Goal: Task Accomplishment & Management: Manage account settings

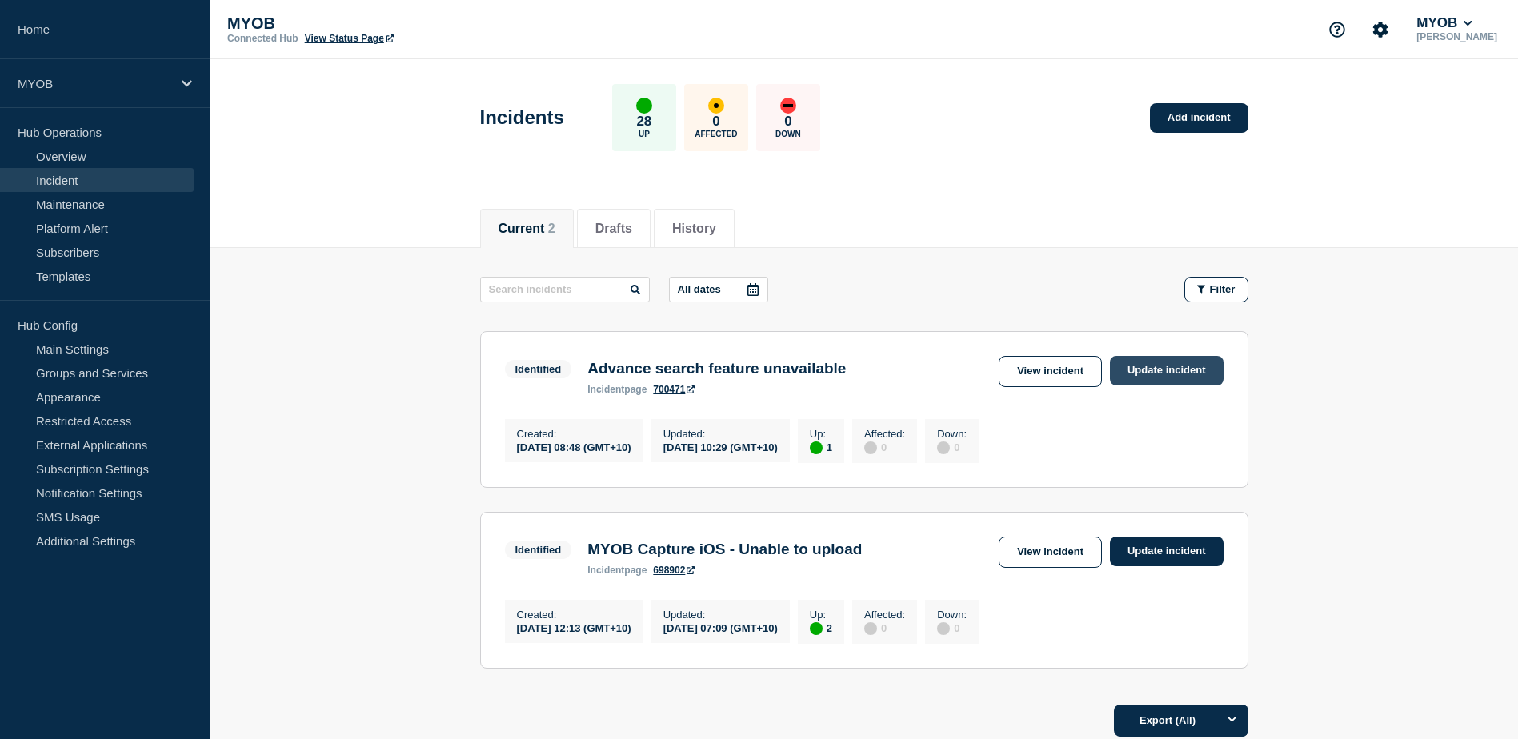
click at [1165, 378] on link "Update incident" at bounding box center [1167, 371] width 114 height 30
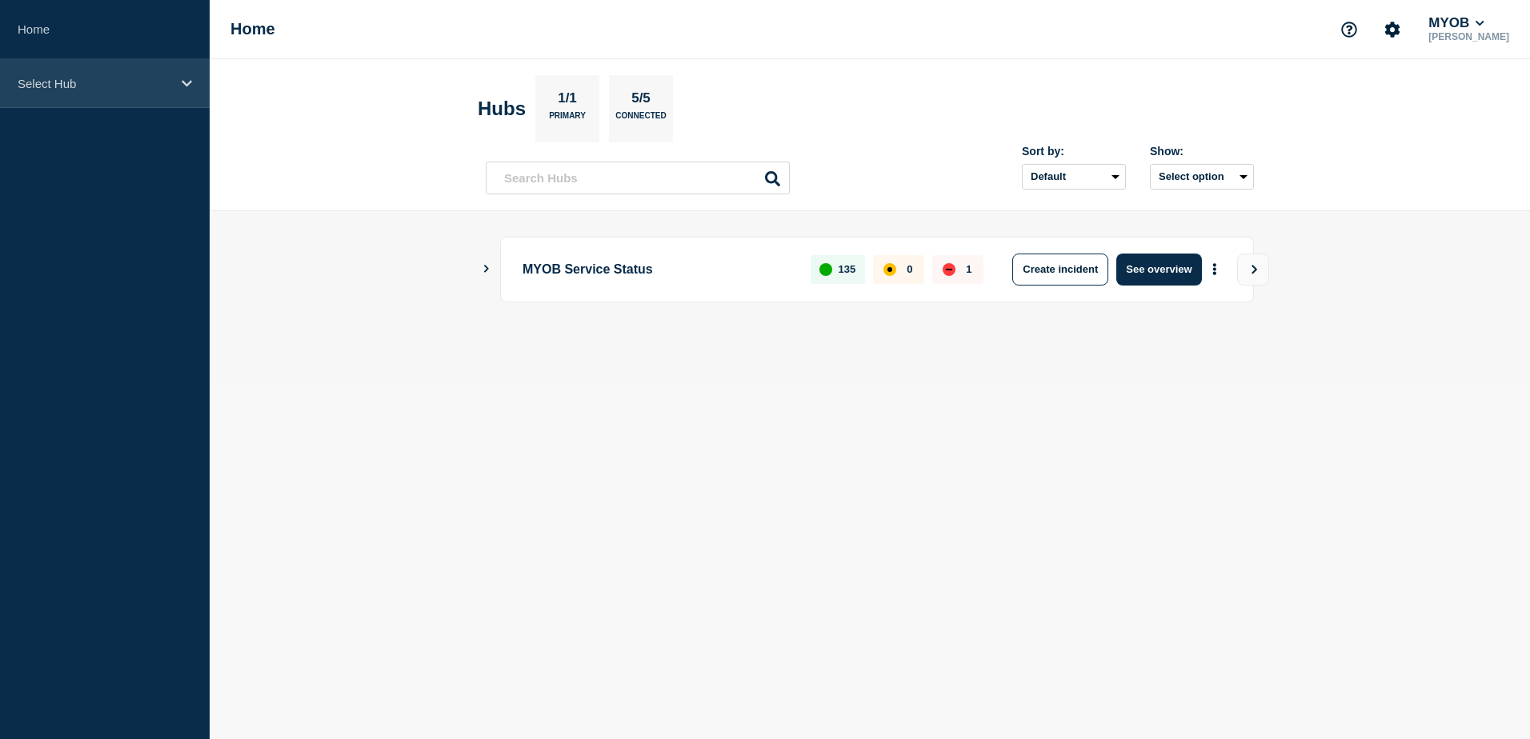
click at [186, 90] on div "Select Hub" at bounding box center [105, 83] width 210 height 49
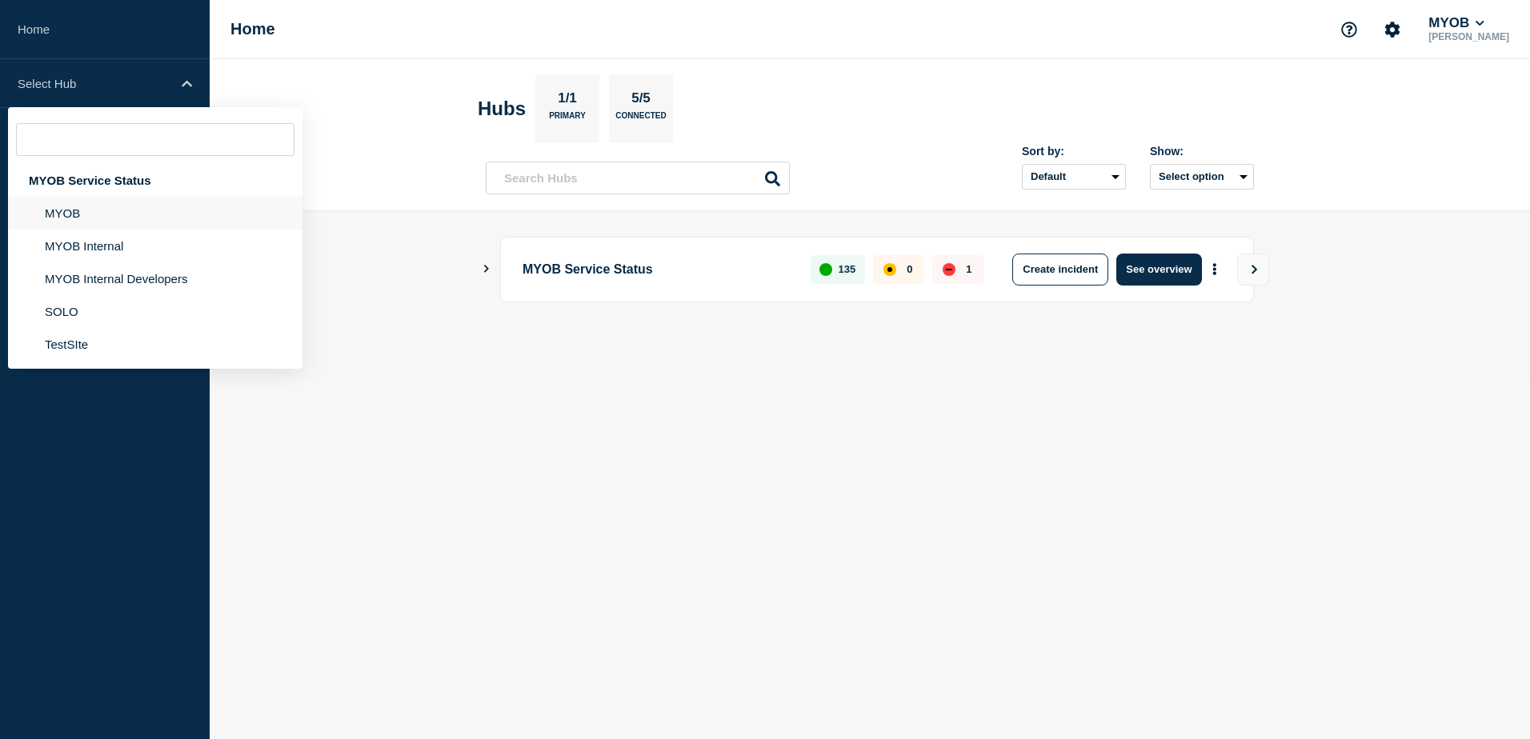
click at [146, 230] on li "MYOB" at bounding box center [155, 246] width 294 height 33
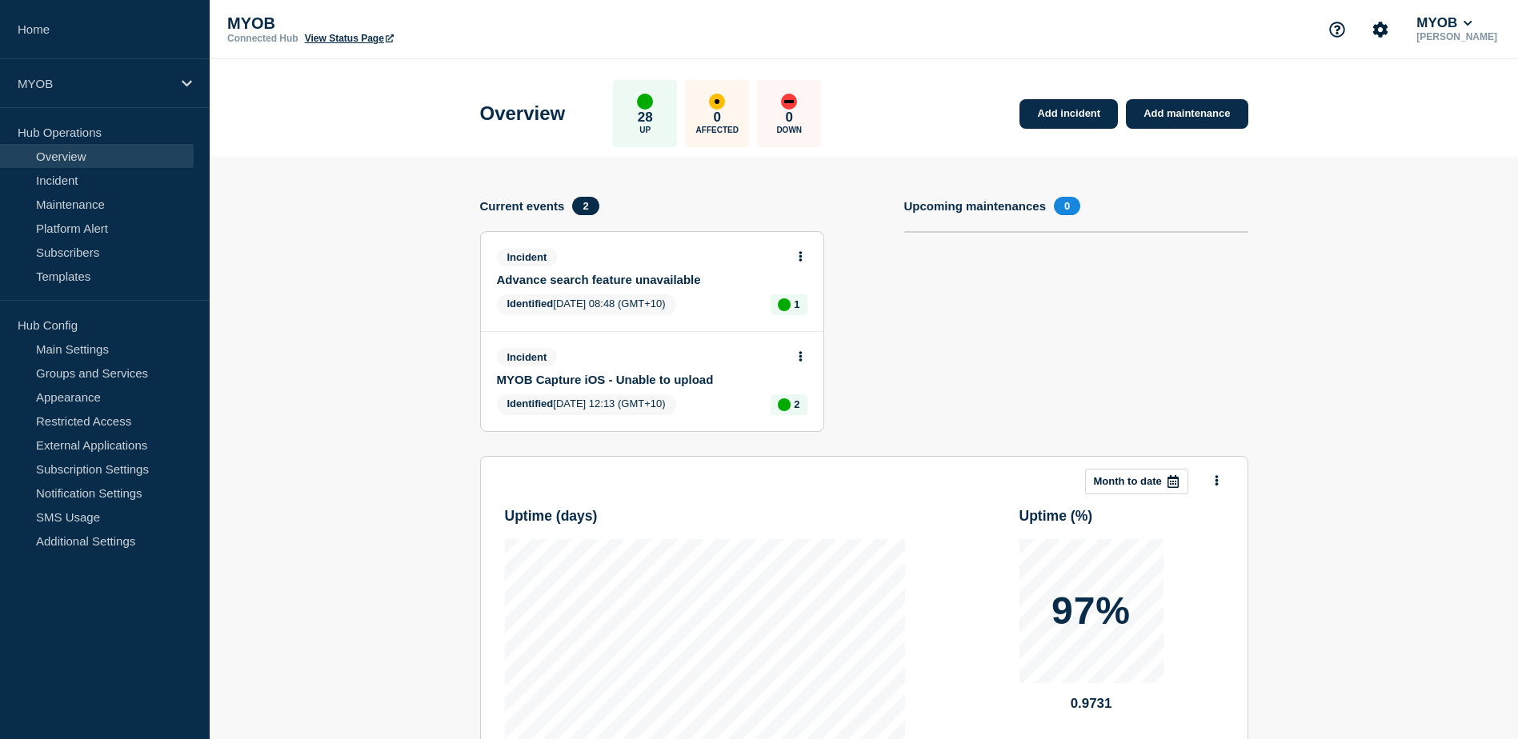
click at [802, 254] on icon at bounding box center [801, 256] width 4 height 10
click at [799, 312] on link "Update incident" at bounding box center [800, 316] width 78 height 13
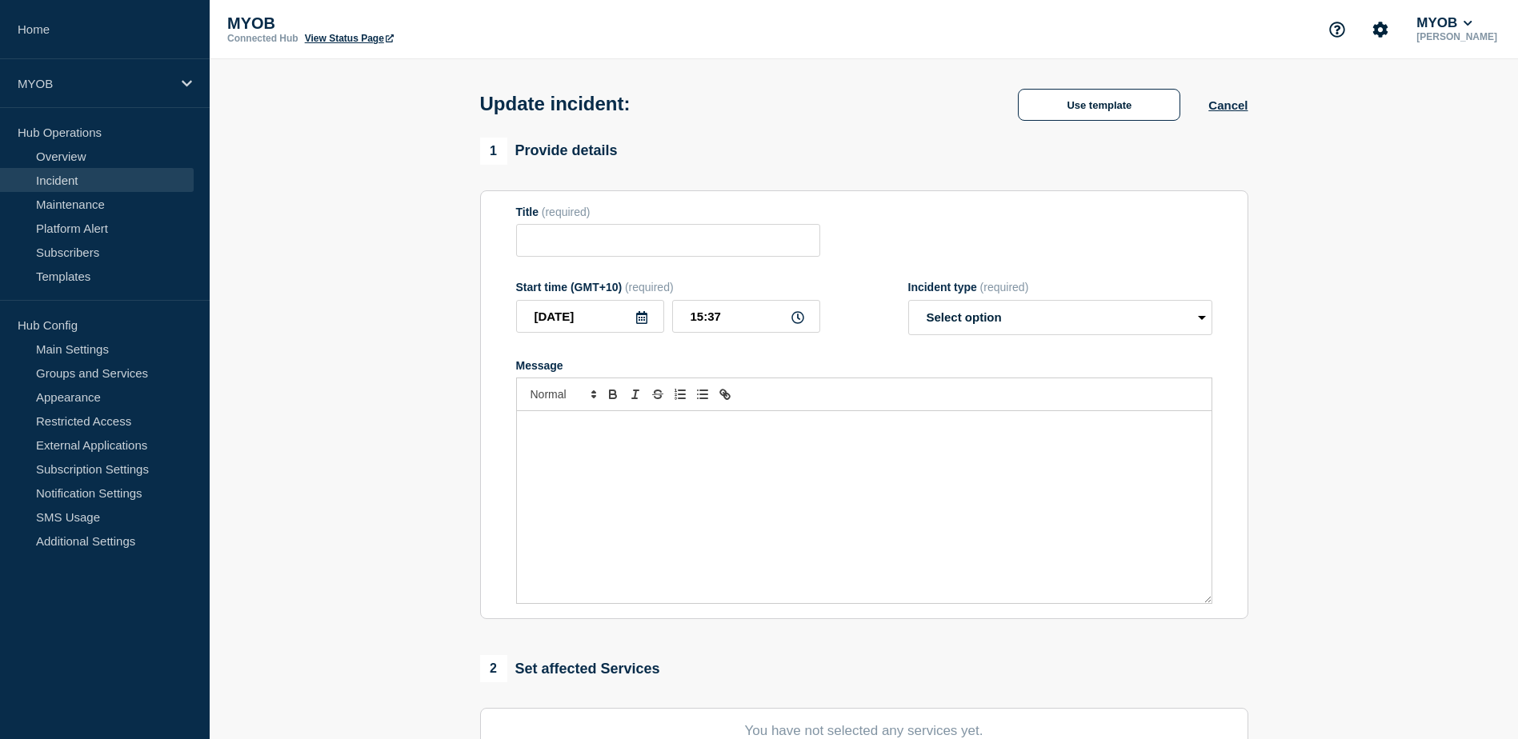
type input "Advance search feature unavailable"
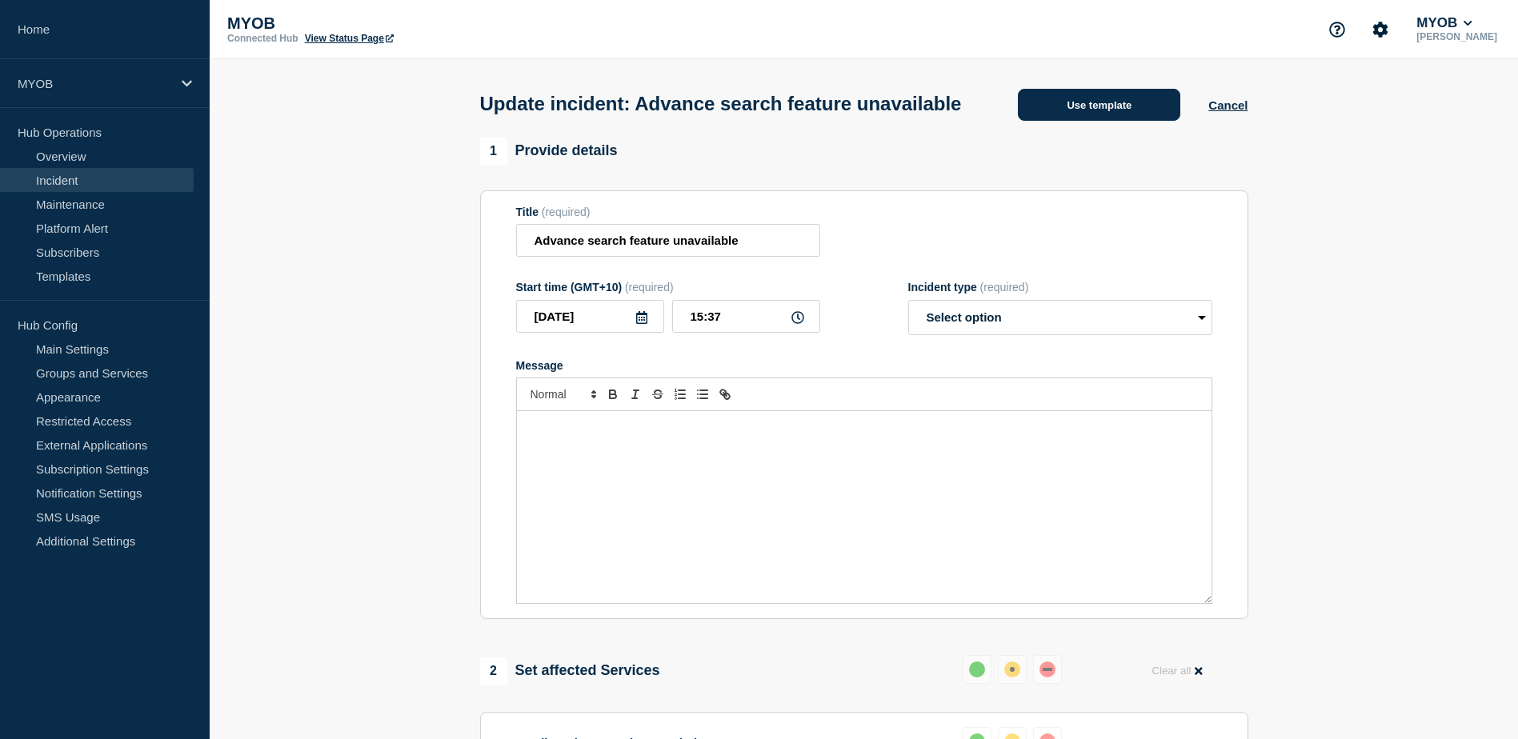
click at [1086, 121] on button "Use template" at bounding box center [1099, 105] width 162 height 32
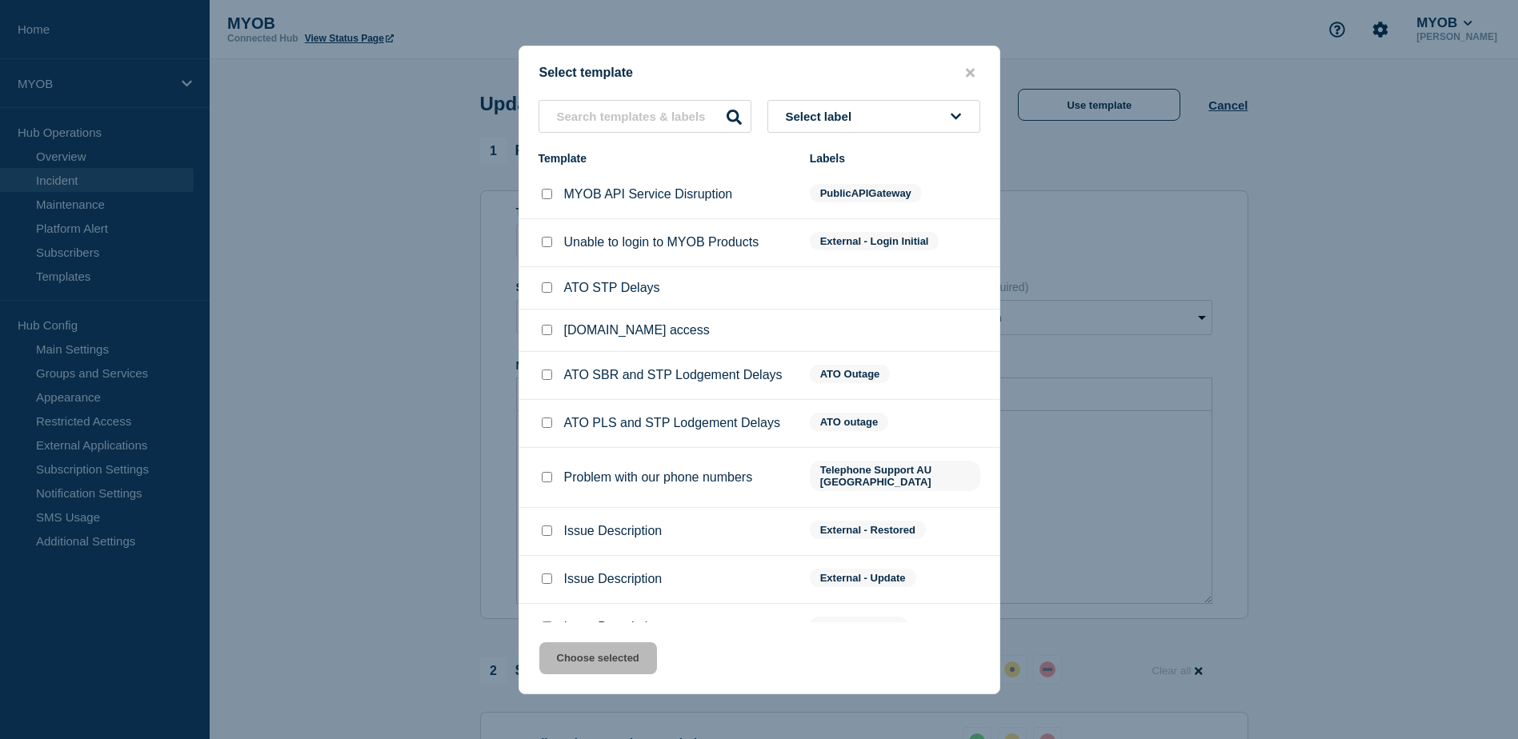
click at [545, 526] on input "Issue Description checkbox" at bounding box center [547, 531] width 10 height 10
checkbox input "true"
click at [605, 651] on button "Choose selected" at bounding box center [598, 659] width 118 height 32
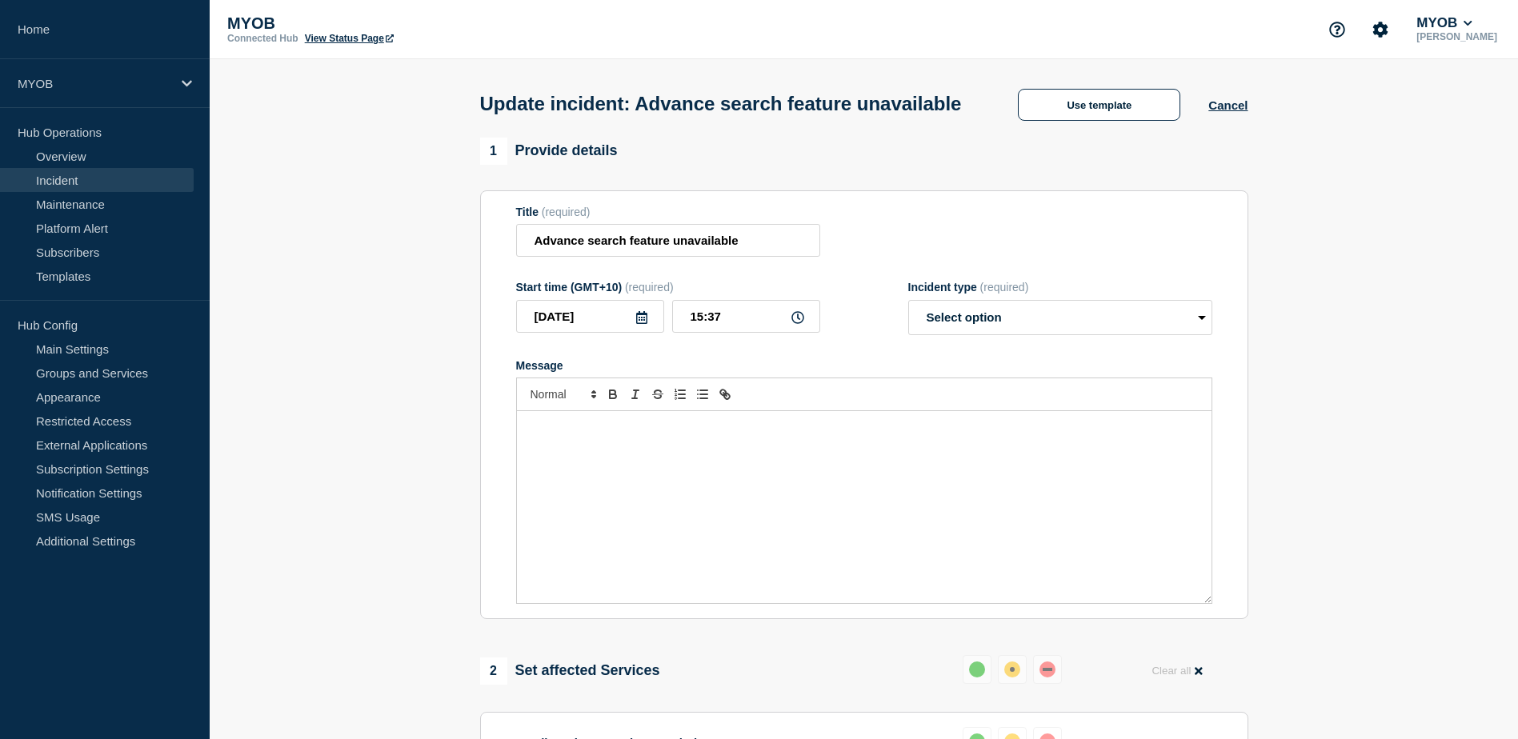
select select "resolved"
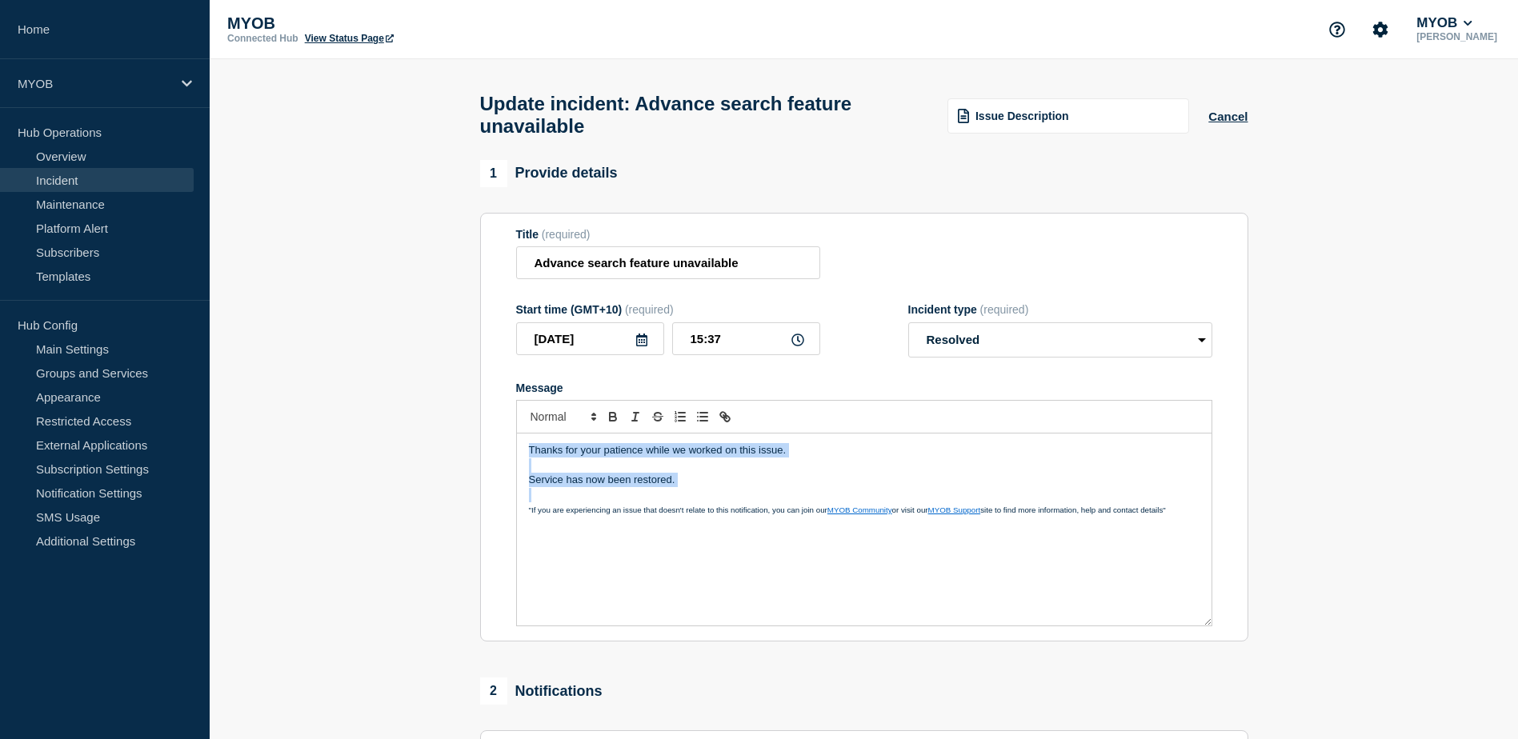
drag, startPoint x: 716, startPoint y: 497, endPoint x: 451, endPoint y: 407, distance: 279.6
click at [451, 407] on section "1 Provide details Title (required) Advance search feature unavailable Start tim…" at bounding box center [864, 613] width 1308 height 907
copy div "Thanks for your patience while we worked on this issue. Service has now been re…"
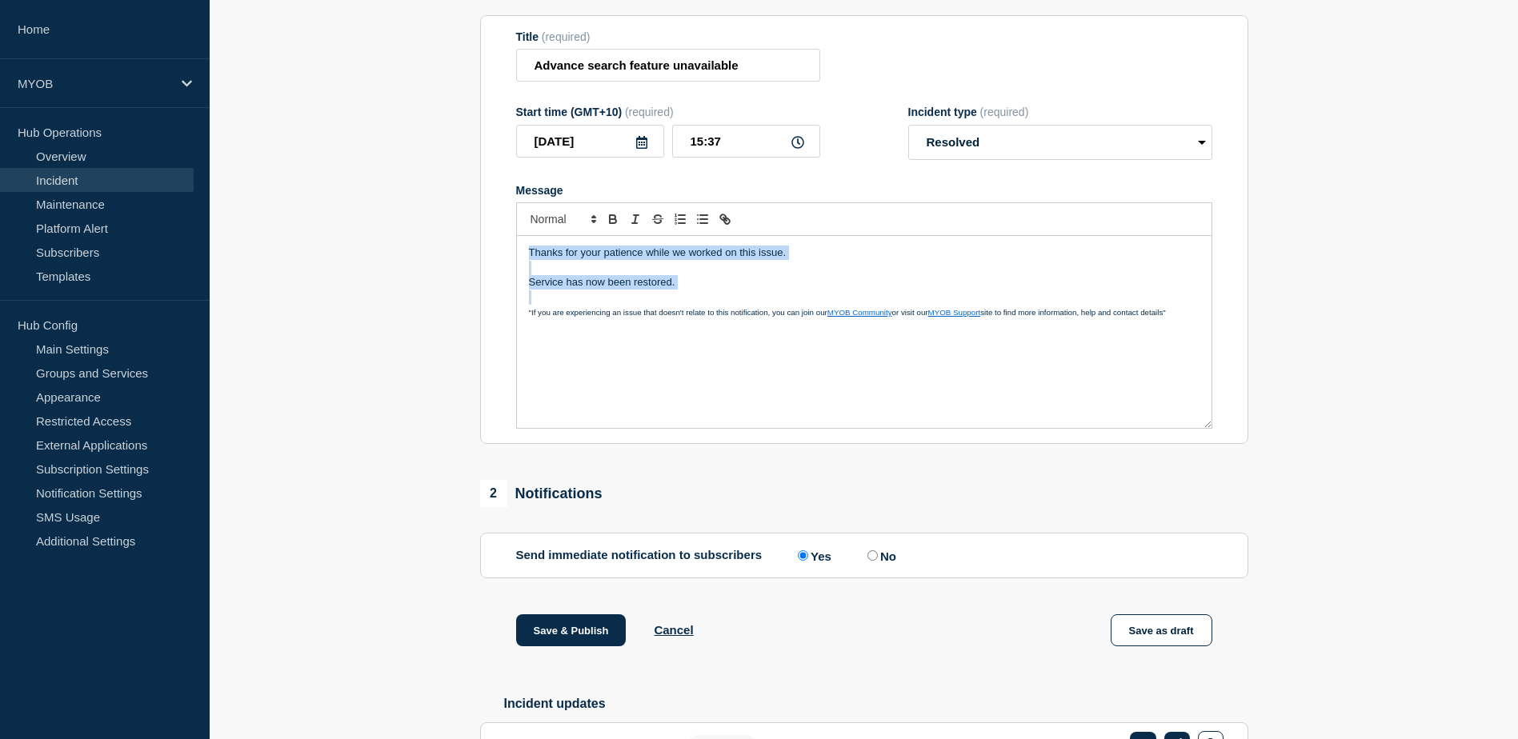
scroll to position [363, 0]
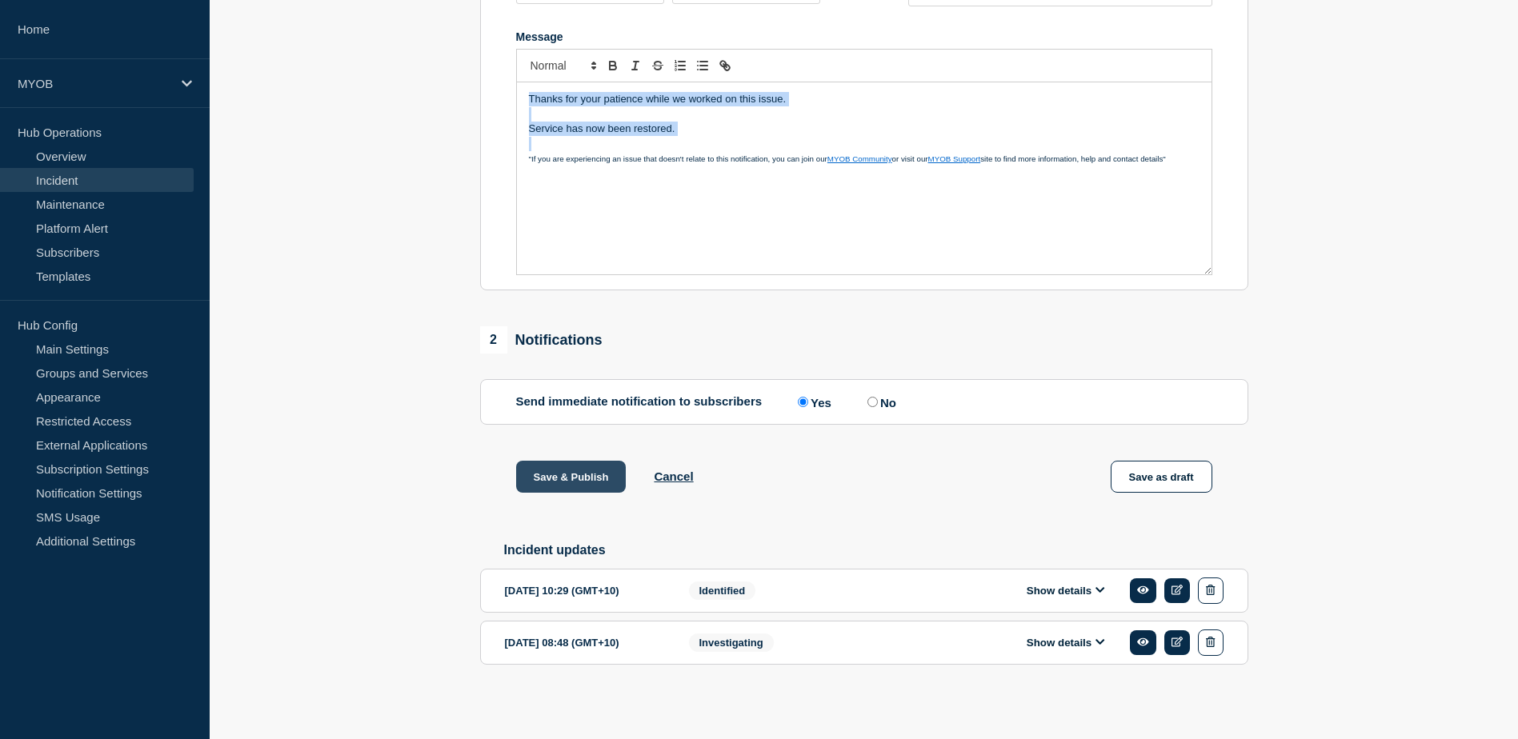
click at [569, 468] on button "Save & Publish" at bounding box center [571, 477] width 110 height 32
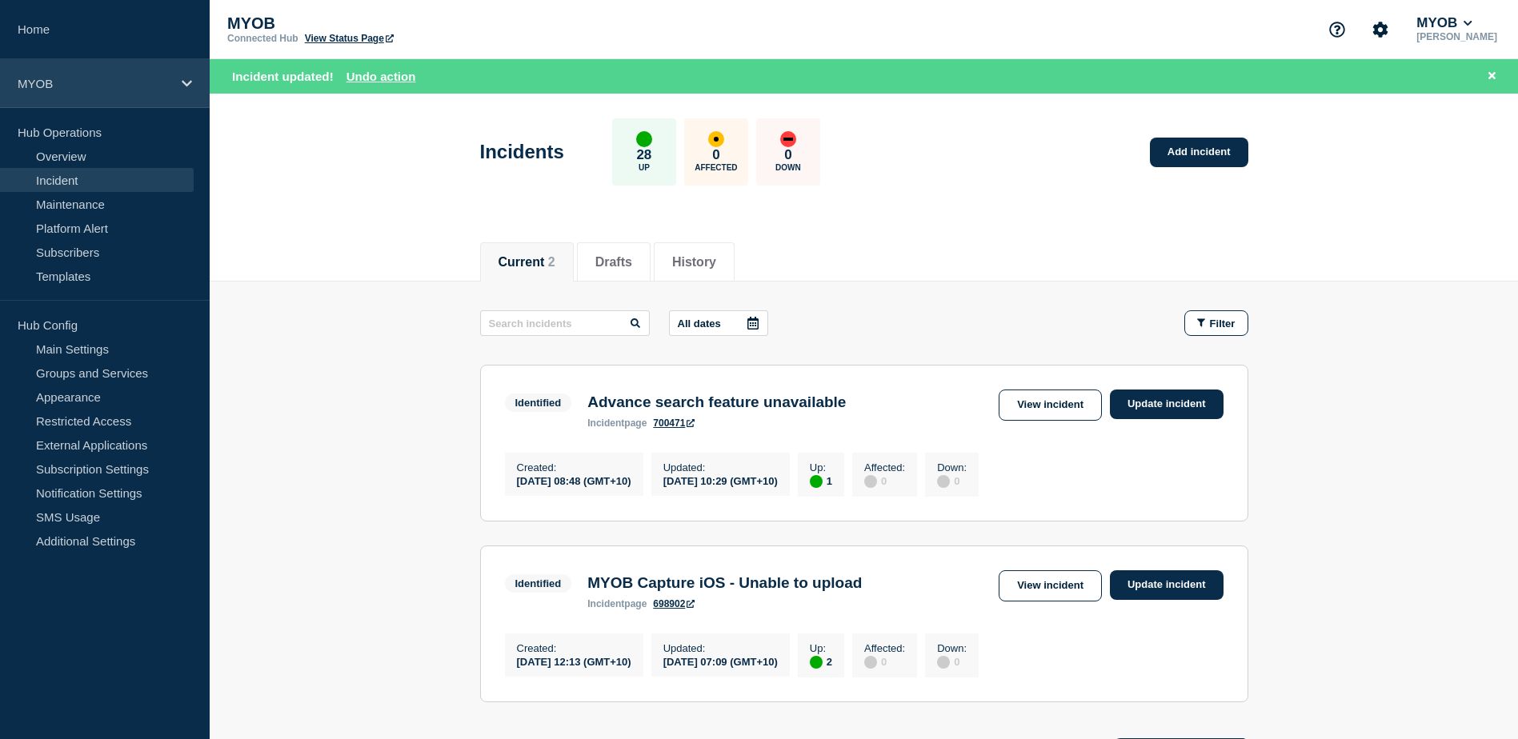
click at [188, 79] on icon at bounding box center [187, 84] width 10 height 12
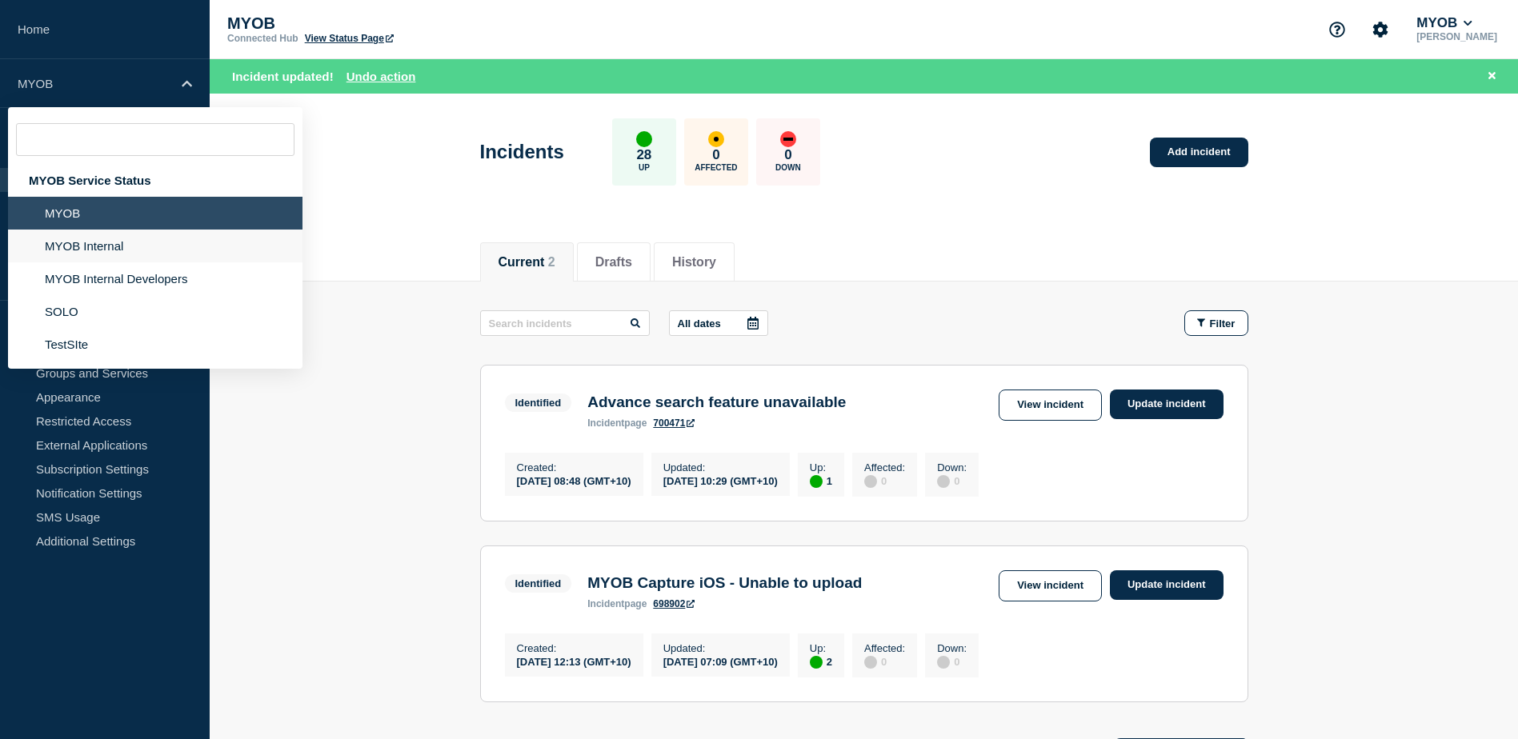
click at [114, 262] on li "MYOB Internal" at bounding box center [155, 278] width 294 height 33
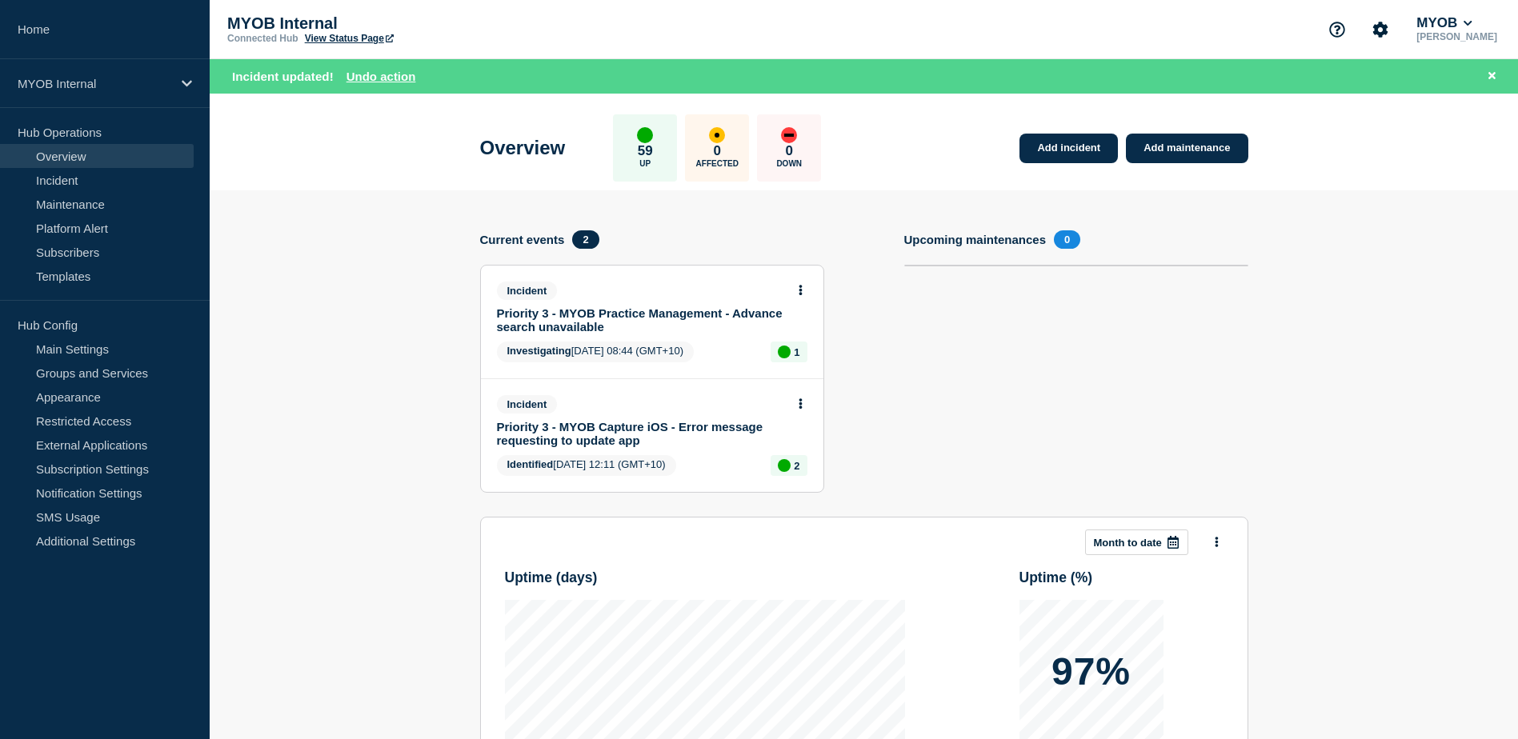
click at [799, 287] on icon at bounding box center [800, 291] width 3 height 10
click at [804, 350] on link "Update incident" at bounding box center [800, 349] width 78 height 13
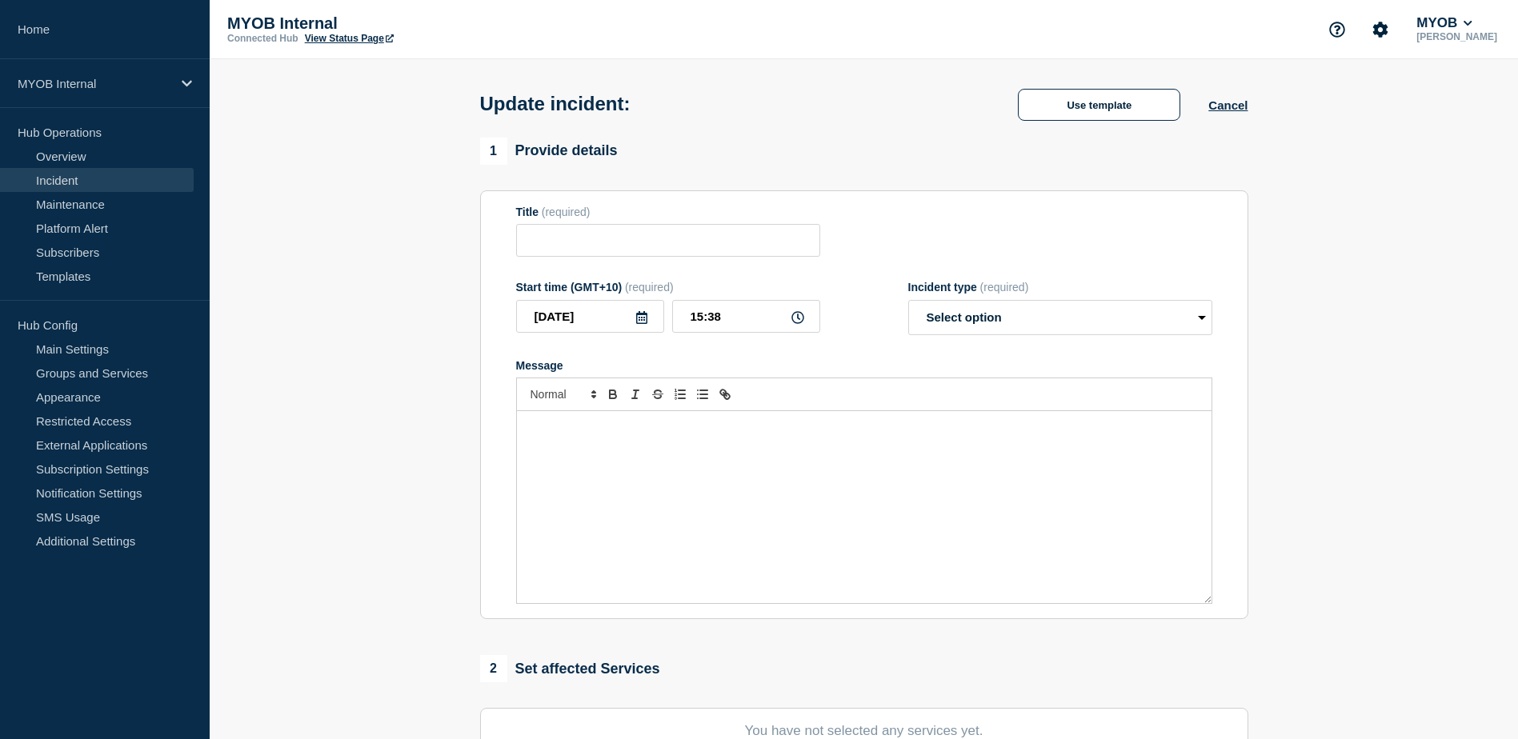
type input "Priority 3 - MYOB Practice Management - Advance search unavailable"
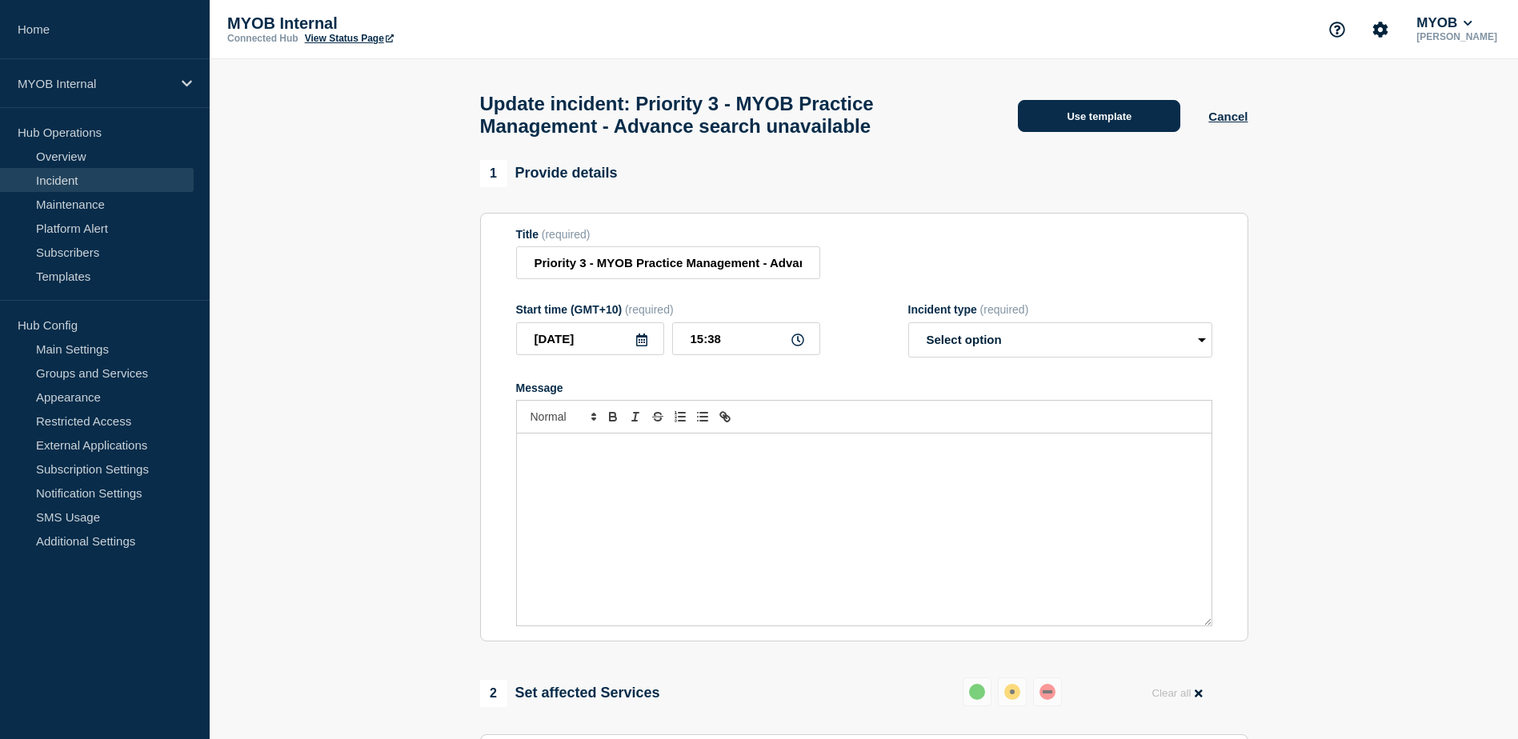
click at [1084, 126] on button "Use template" at bounding box center [1099, 116] width 162 height 32
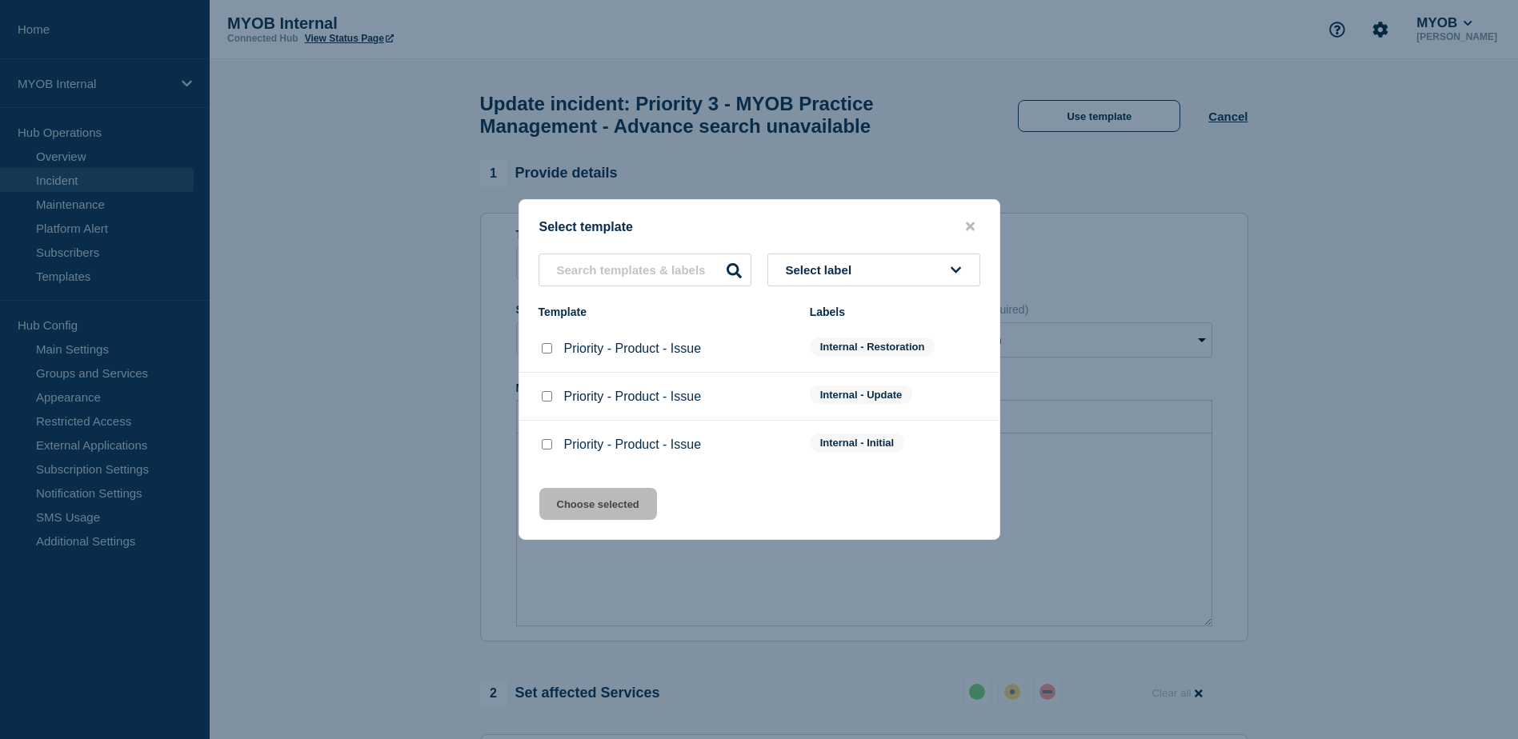
drag, startPoint x: 543, startPoint y: 351, endPoint x: 550, endPoint y: 359, distance: 10.2
click at [544, 351] on input "Priority - Product - Issue checkbox" at bounding box center [547, 348] width 10 height 10
checkbox input "true"
click at [625, 508] on button "Choose selected" at bounding box center [598, 504] width 118 height 32
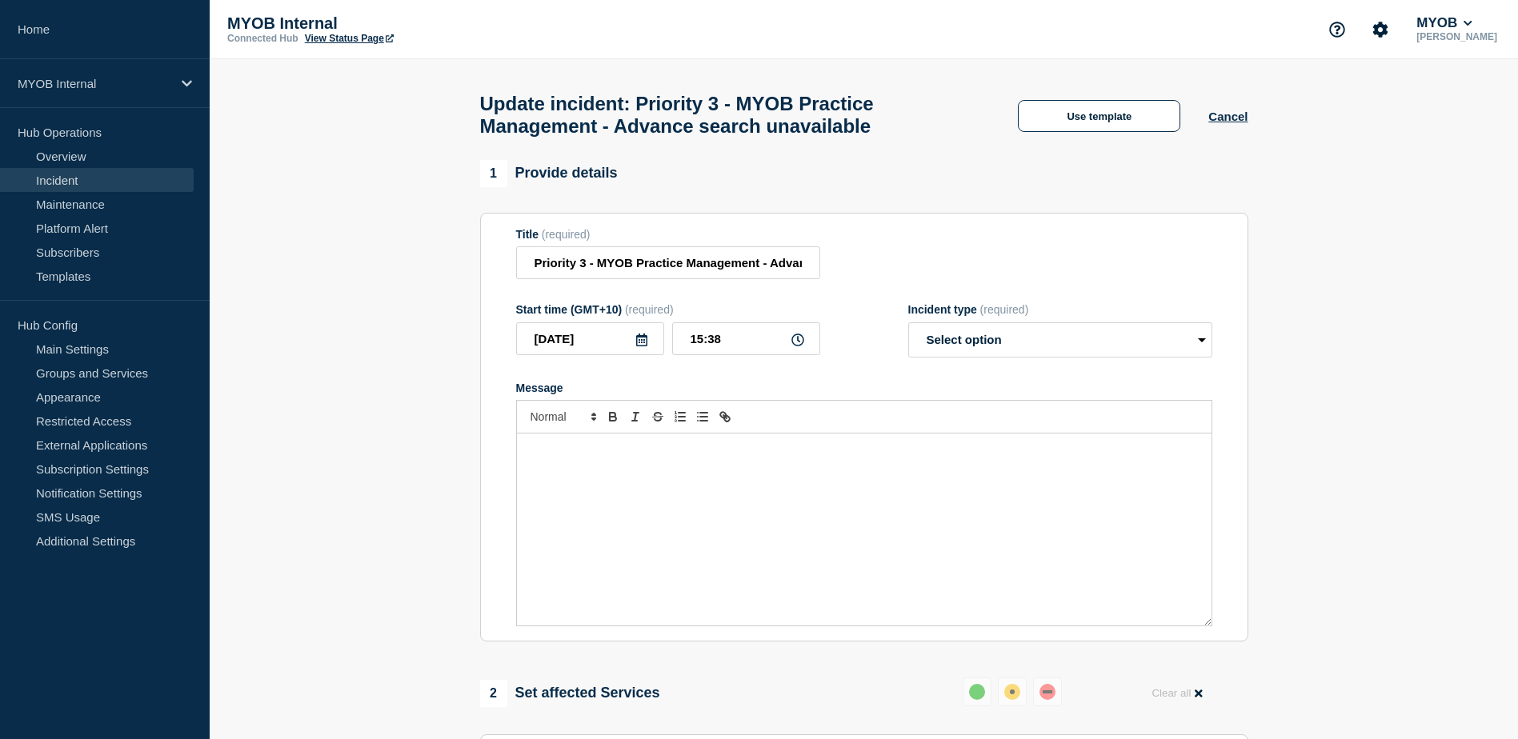
select select "resolved"
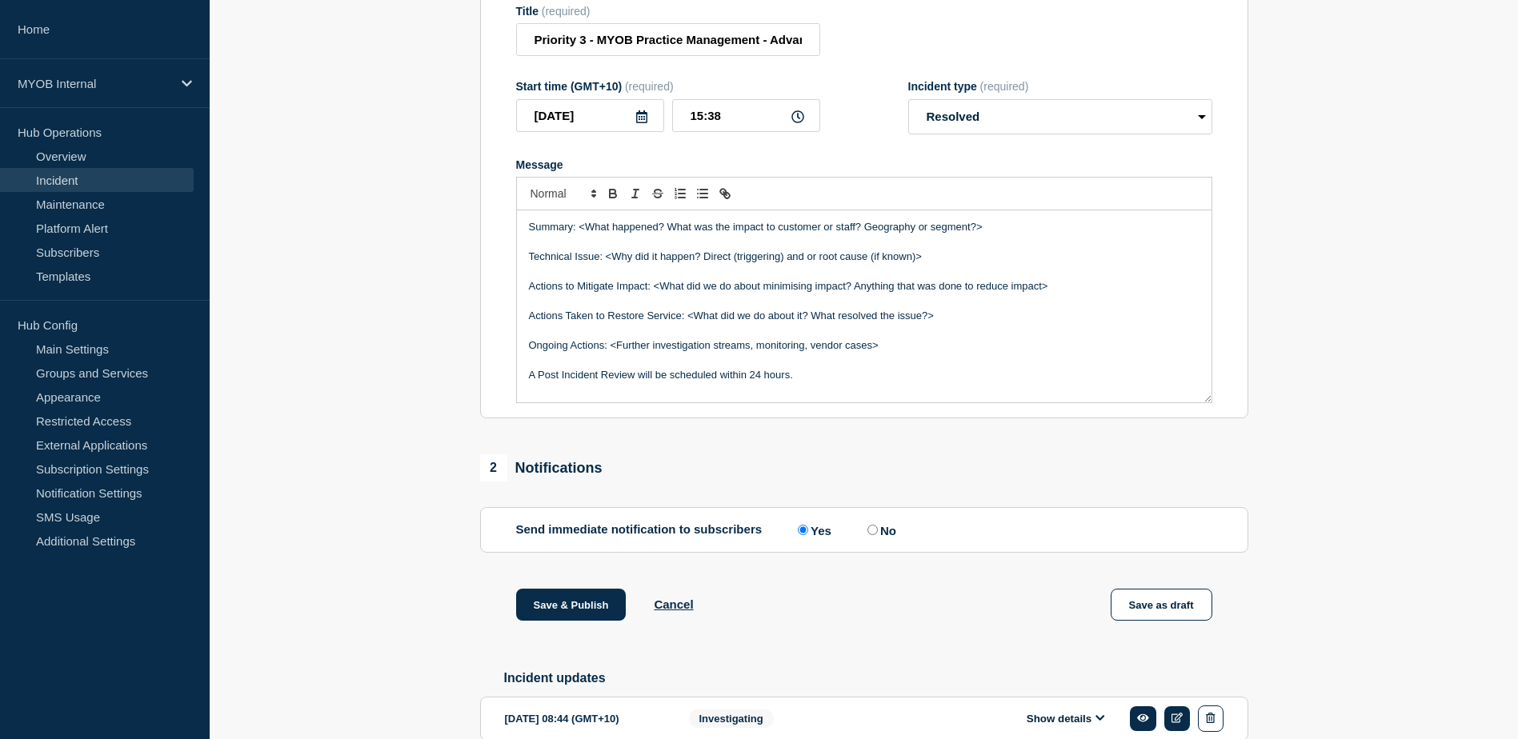
scroll to position [240, 0]
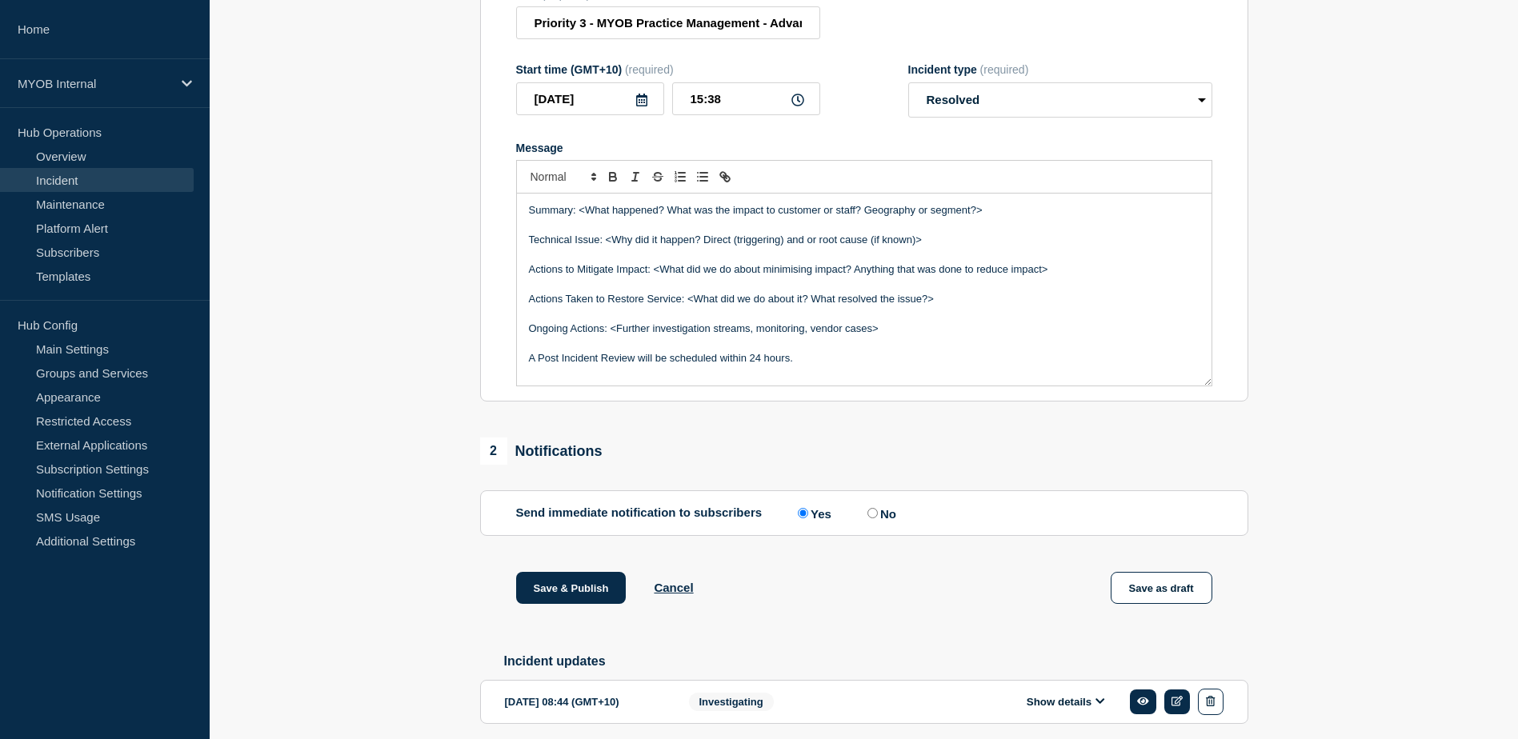
drag, startPoint x: 1011, startPoint y: 246, endPoint x: 580, endPoint y: 229, distance: 431.6
click at [580, 229] on div "Summary: <What happened? What was the impact to customer or staff? Geography or…" at bounding box center [864, 290] width 695 height 192
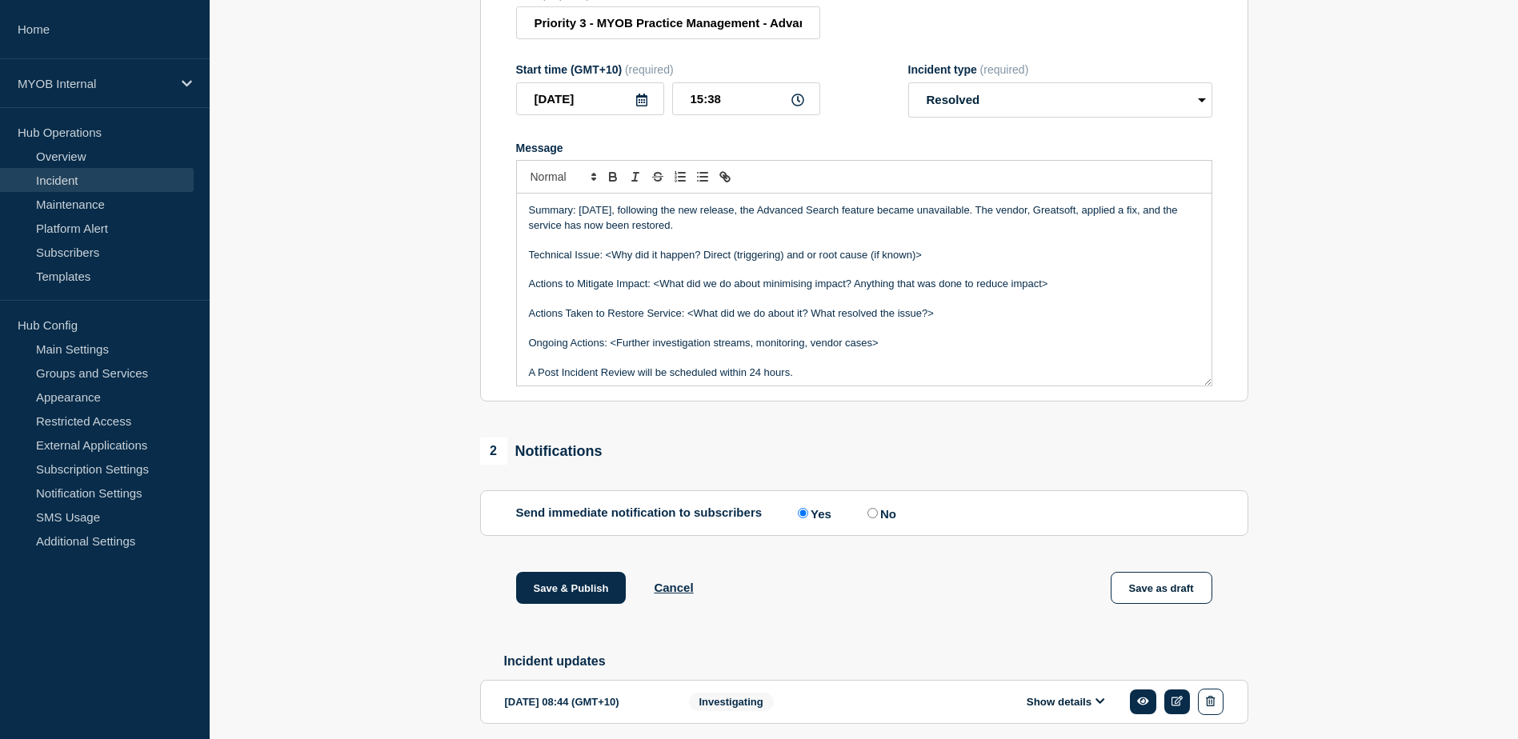
drag, startPoint x: 949, startPoint y: 292, endPoint x: 607, endPoint y: 290, distance: 342.5
click at [607, 262] on p "Technical Issue: <Why did it happen? Direct (triggering) and or root cause (if …" at bounding box center [864, 255] width 671 height 14
click at [938, 321] on p "Actions Taken to Restore Service: <What did we do about it? What resolved the i…" at bounding box center [864, 313] width 671 height 14
drag, startPoint x: 1095, startPoint y: 318, endPoint x: 522, endPoint y: 293, distance: 574.3
click at [523, 311] on div "Summary: Yesterday, following the new release, the Advanced Search feature beca…" at bounding box center [864, 290] width 695 height 192
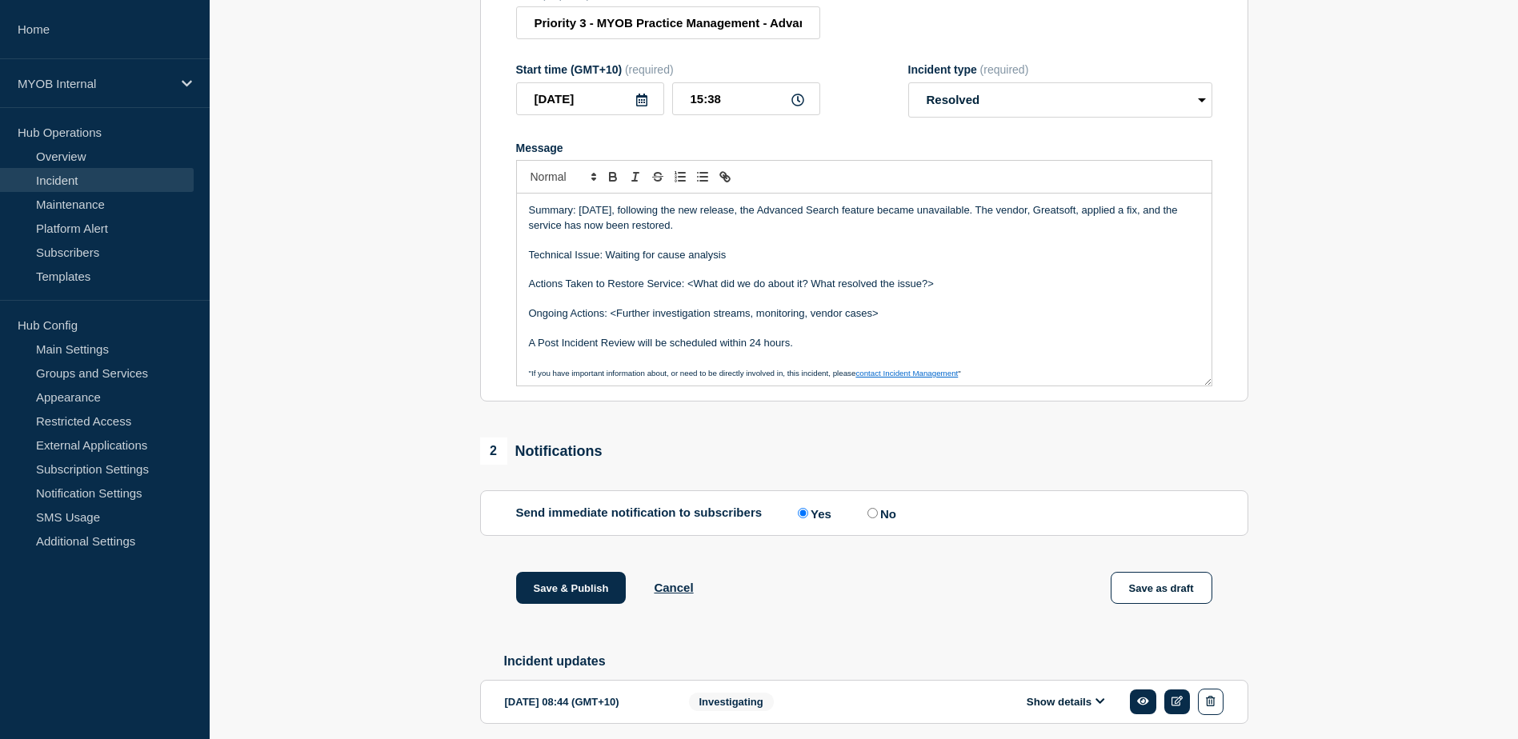
drag, startPoint x: 975, startPoint y: 325, endPoint x: 689, endPoint y: 317, distance: 285.8
click at [689, 291] on p "Actions Taken to Restore Service: <What did we do about it? What resolved the i…" at bounding box center [864, 284] width 671 height 14
drag, startPoint x: 896, startPoint y: 350, endPoint x: 611, endPoint y: 341, distance: 285.8
click at [611, 321] on p "Ongoing Actions: <Further investigation streams, monitoring, vendor cases>" at bounding box center [864, 313] width 671 height 14
click at [844, 350] on p "A Post Incident Review will be scheduled within 24 hours." at bounding box center [864, 343] width 671 height 14
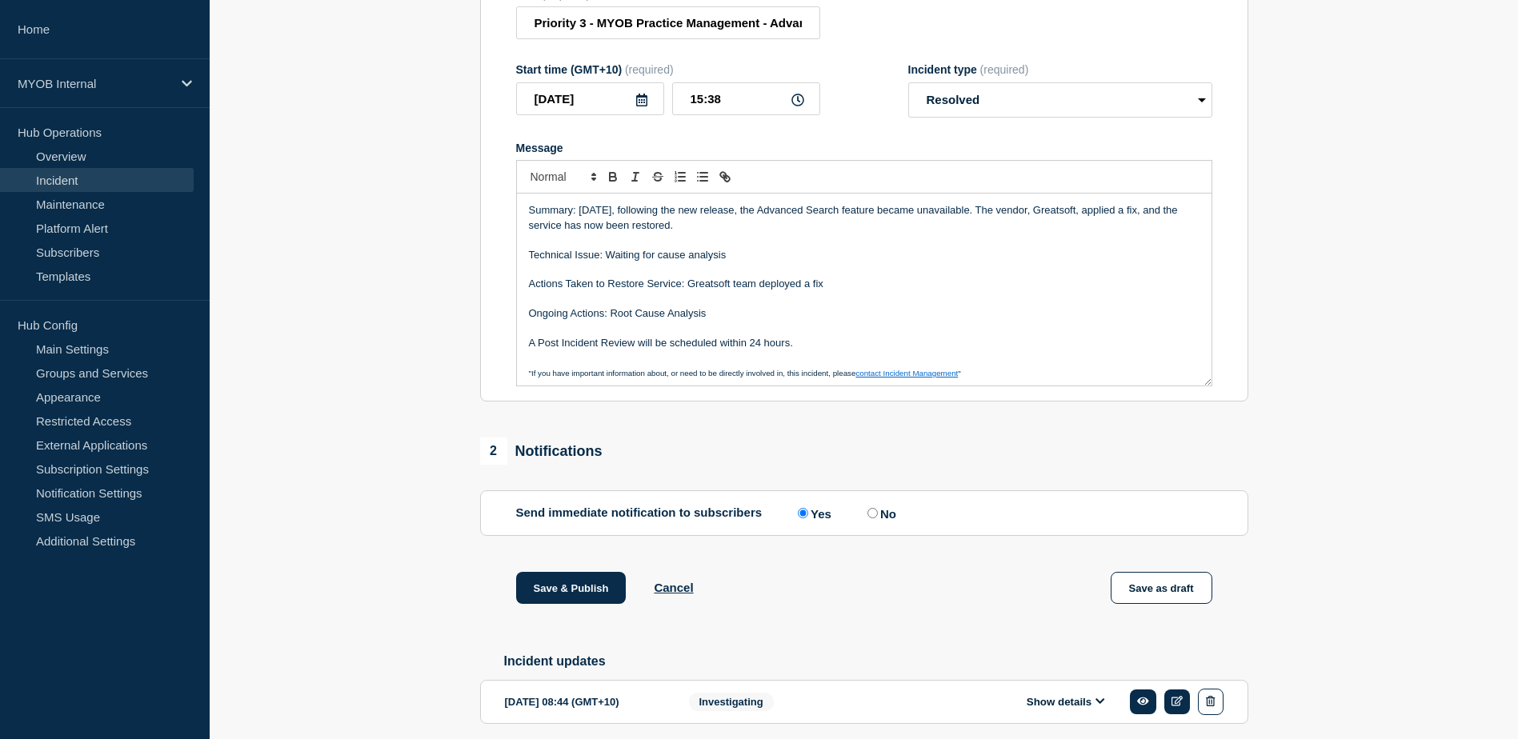
drag, startPoint x: 684, startPoint y: 370, endPoint x: 510, endPoint y: 374, distance: 174.5
click at [510, 374] on section "Title (required) Priority 3 - MYOB Practice Management - Advance search unavail…" at bounding box center [864, 188] width 768 height 430
click at [852, 291] on p "Actions Taken to Restore Service: Greatsoft team deployed a fix" at bounding box center [864, 284] width 671 height 14
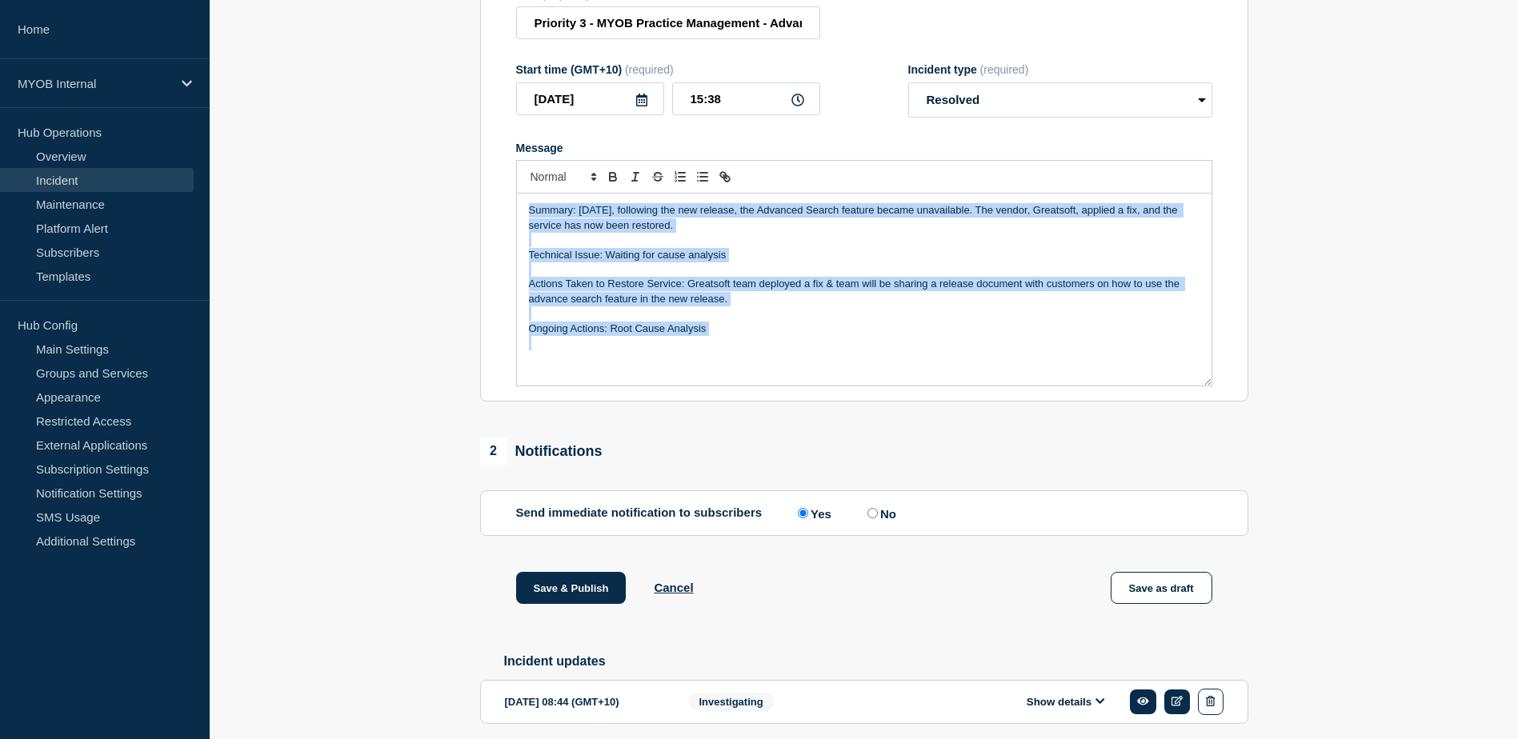
drag, startPoint x: 772, startPoint y: 379, endPoint x: 501, endPoint y: 238, distance: 306.0
click at [501, 238] on section "Title (required) Priority 3 - MYOB Practice Management - Advance search unavail…" at bounding box center [864, 188] width 768 height 430
copy div "Summary: Yesterday, following the new release, the Advanced Search feature beca…"
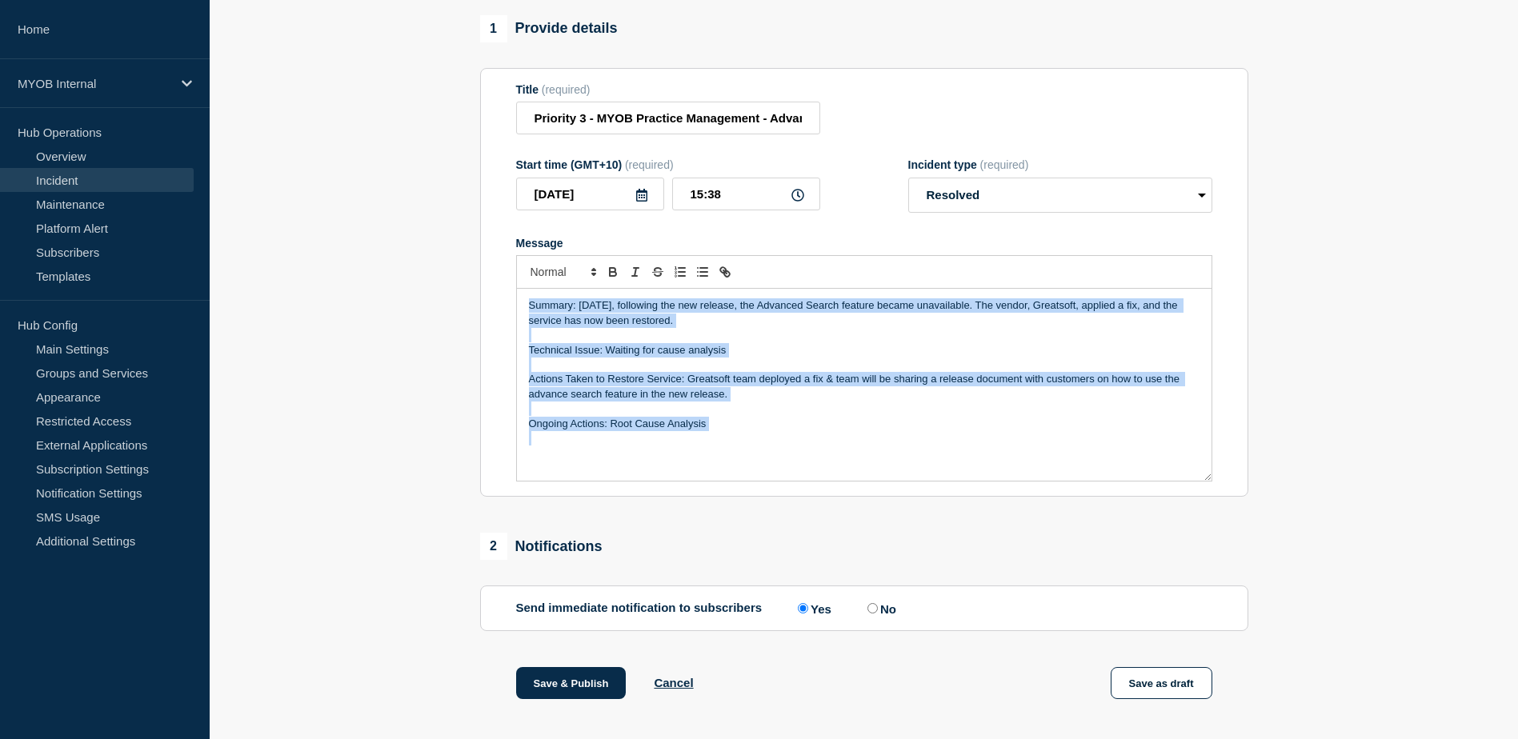
scroll to position [338, 0]
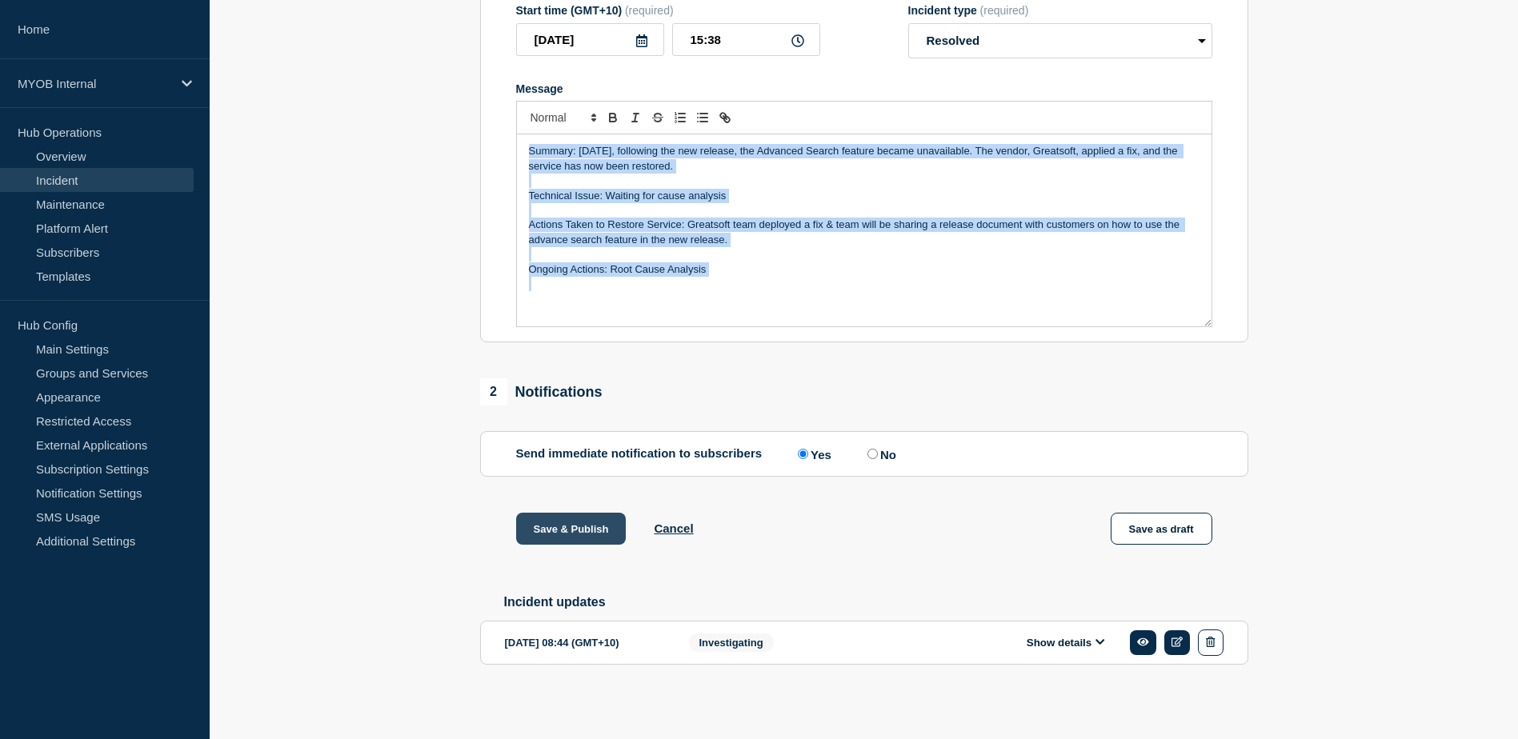
click at [581, 527] on button "Save & Publish" at bounding box center [571, 529] width 110 height 32
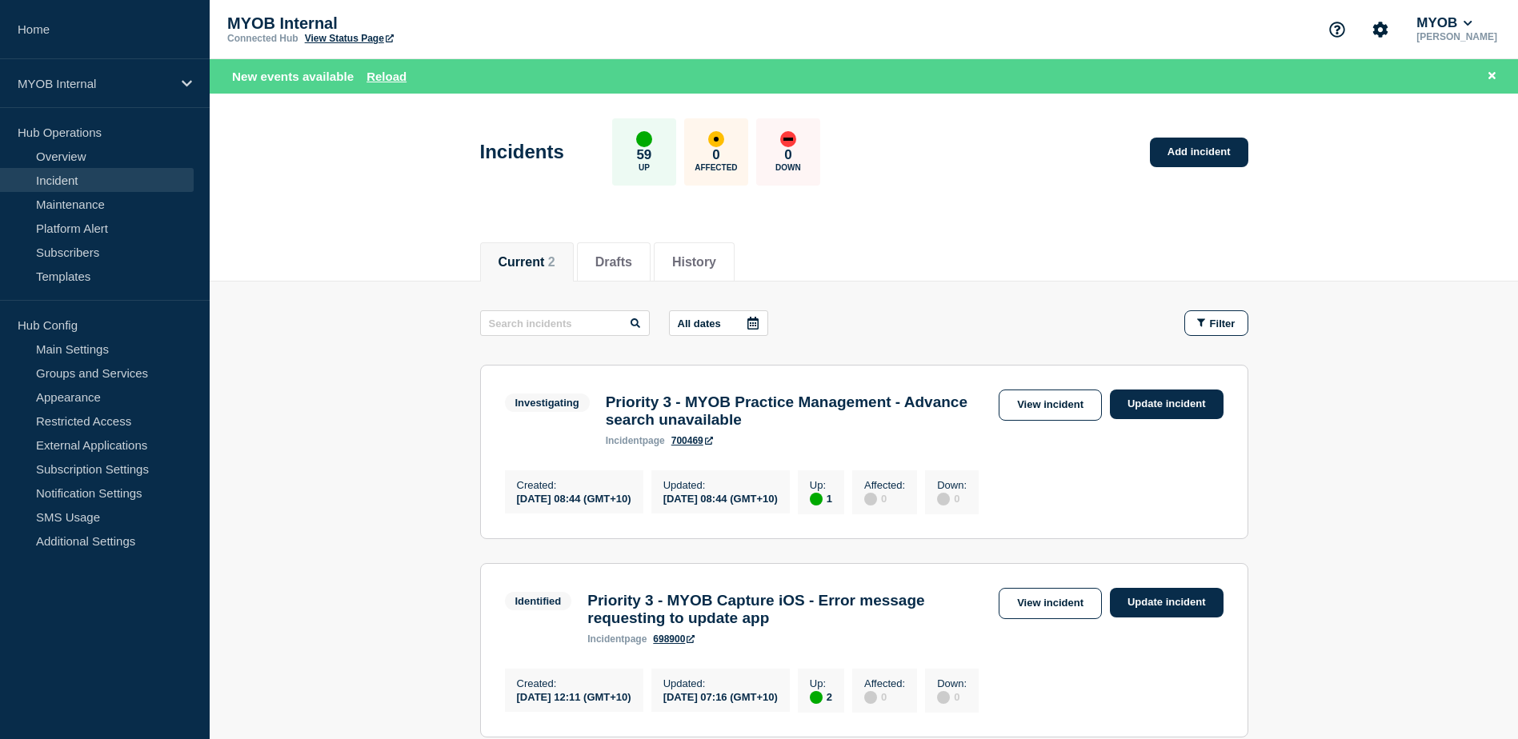
drag, startPoint x: 385, startPoint y: 77, endPoint x: 396, endPoint y: 88, distance: 15.8
click at [385, 77] on button "Reload" at bounding box center [386, 77] width 40 height 14
